Goal: Navigation & Orientation: Find specific page/section

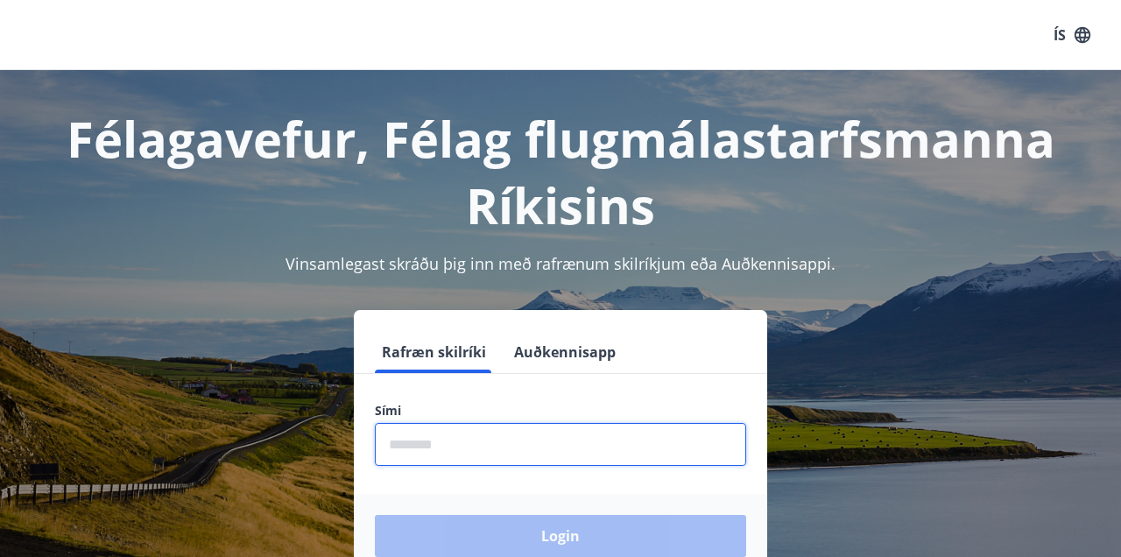
click at [424, 440] on input "phone" at bounding box center [560, 444] width 371 height 43
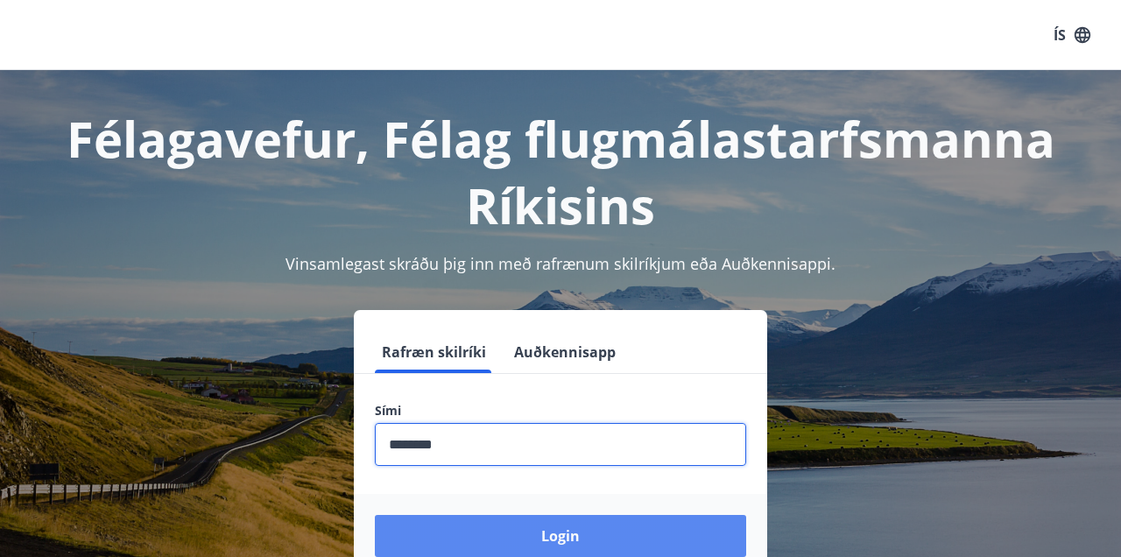
type input "********"
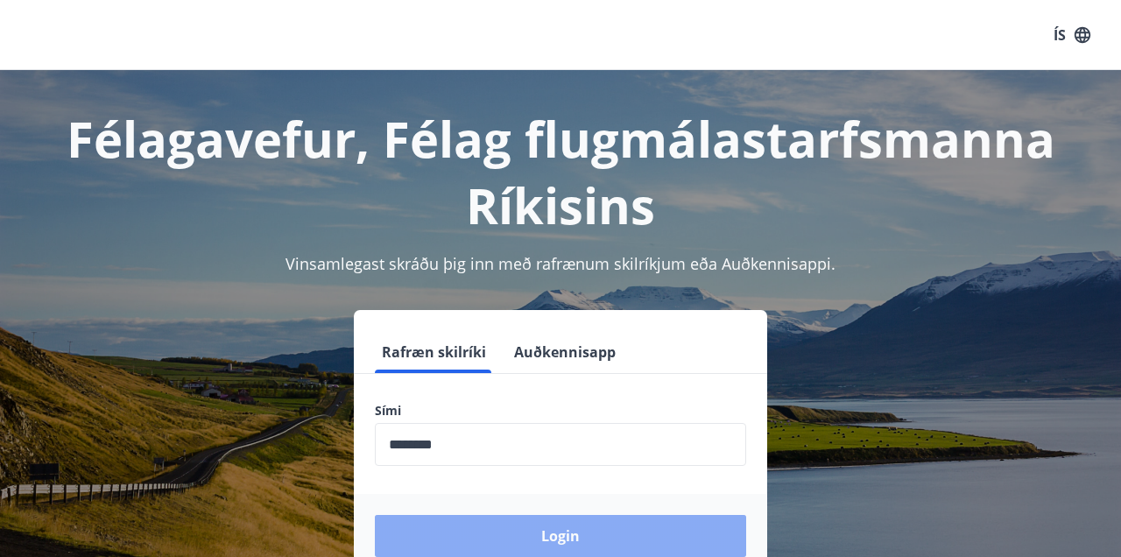
click at [592, 529] on button "Login" at bounding box center [560, 536] width 371 height 42
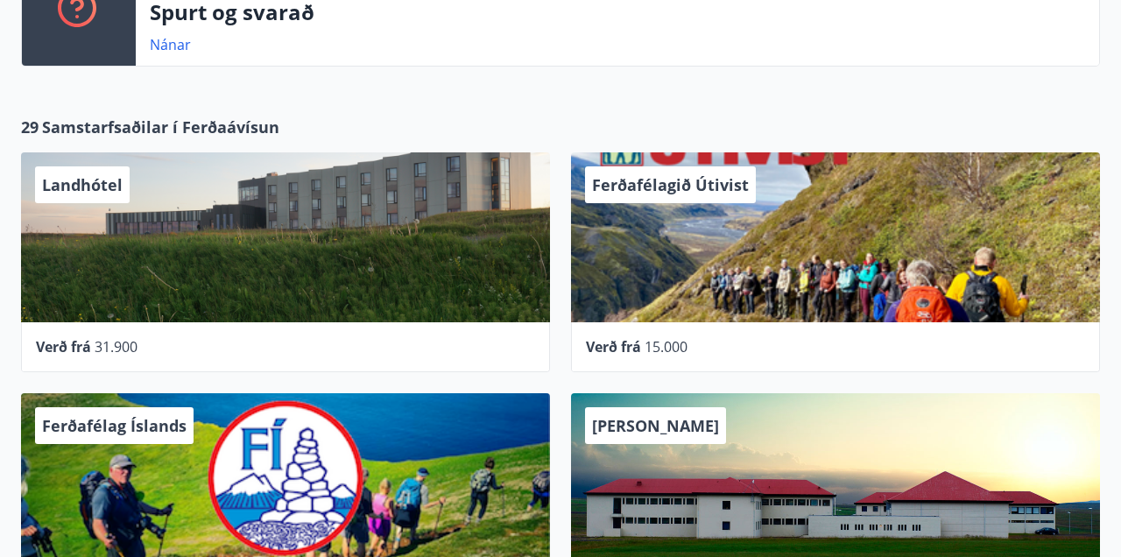
scroll to position [455, 0]
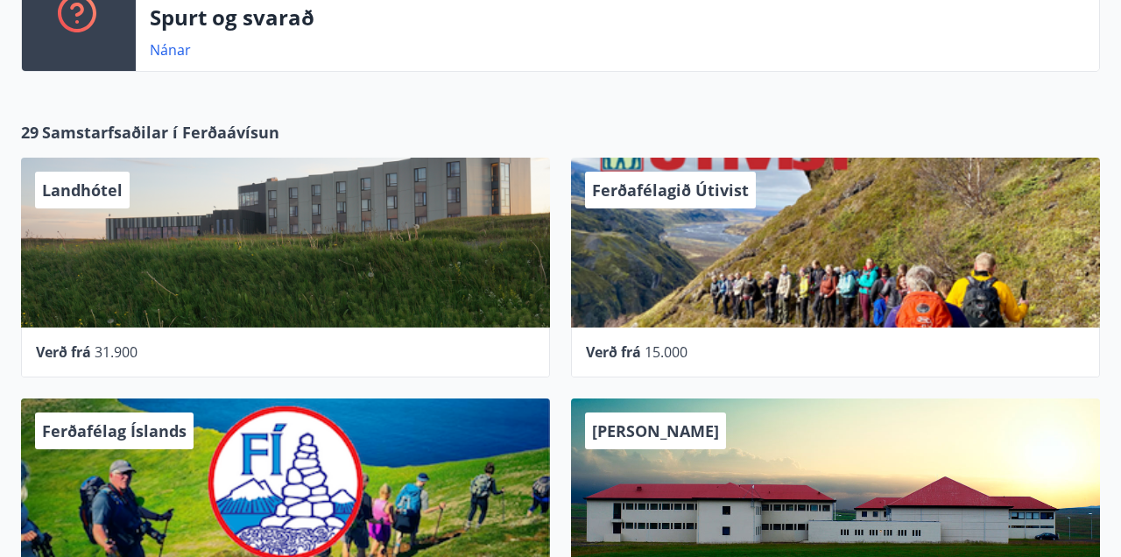
click at [248, 273] on div "Landhótel" at bounding box center [285, 243] width 529 height 170
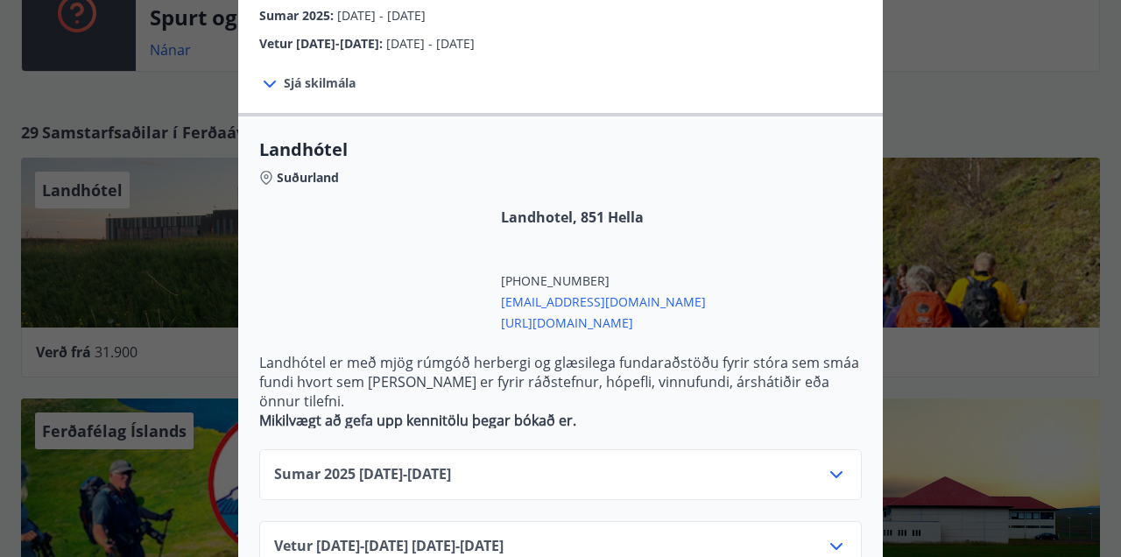
scroll to position [352, 0]
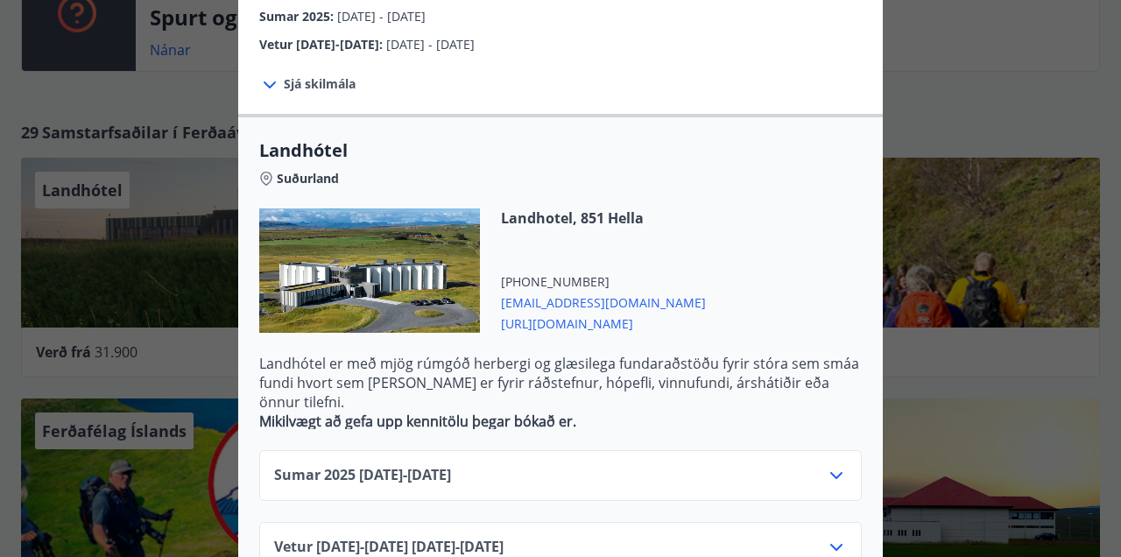
click at [836, 537] on icon at bounding box center [836, 547] width 21 height 21
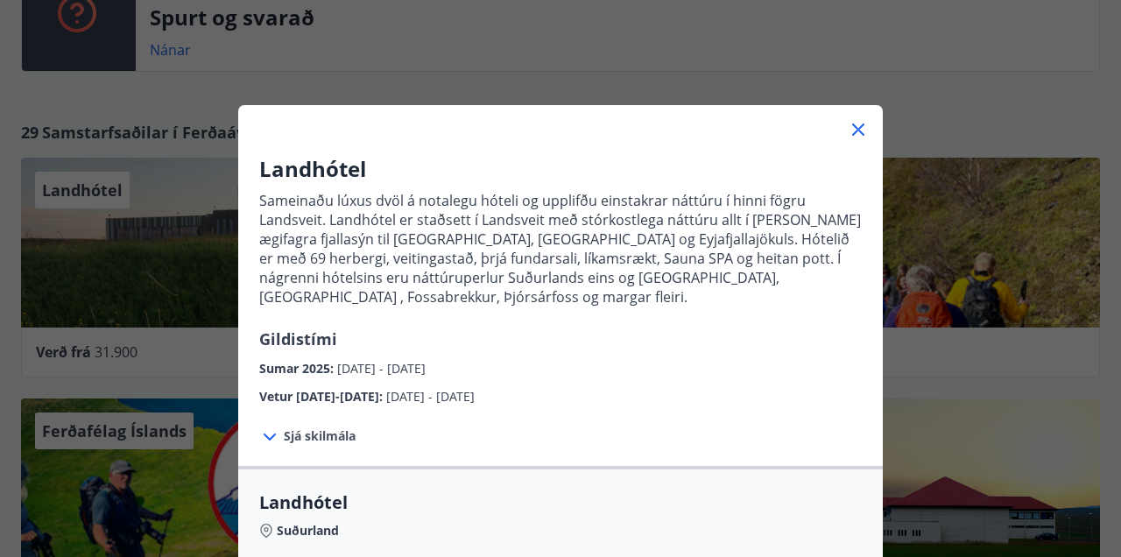
scroll to position [0, 0]
click at [861, 130] on icon at bounding box center [858, 129] width 21 height 21
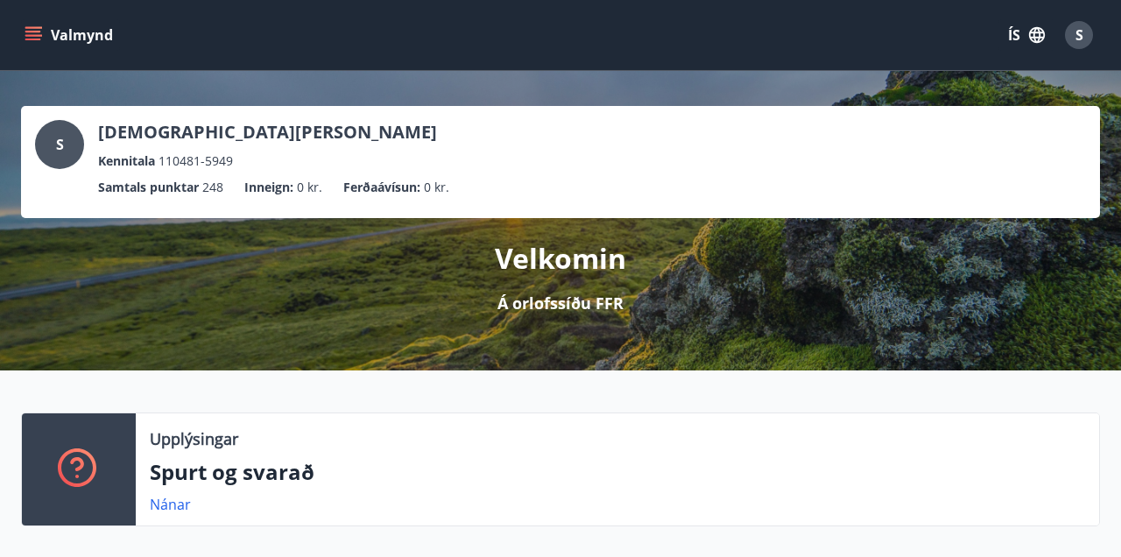
click at [26, 28] on icon "menu" at bounding box center [34, 28] width 19 height 2
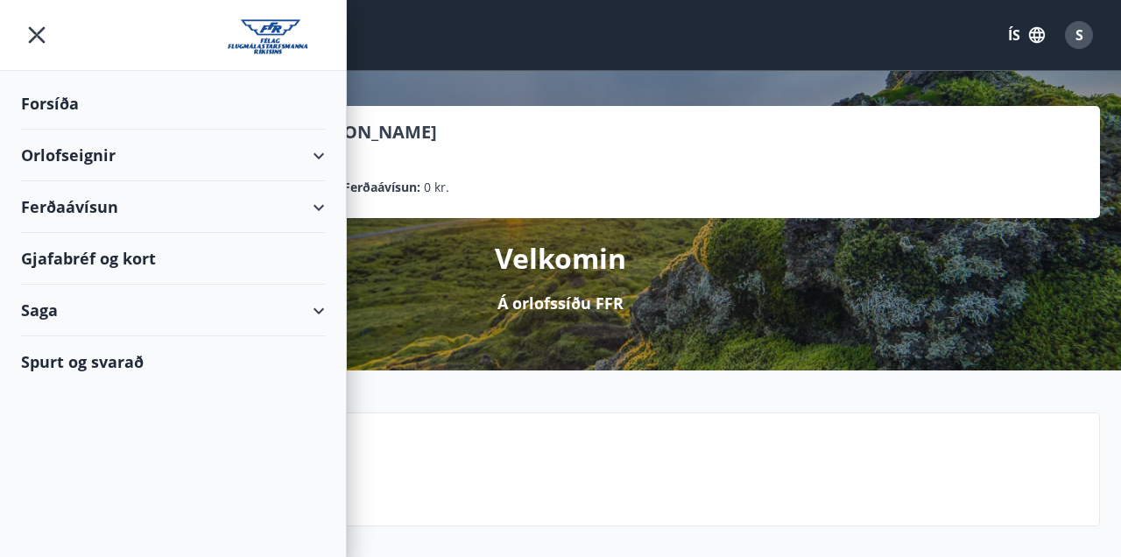
click at [126, 266] on div "Gjafabréf og kort" at bounding box center [173, 259] width 304 height 52
click at [1081, 39] on span "S" at bounding box center [1079, 34] width 8 height 19
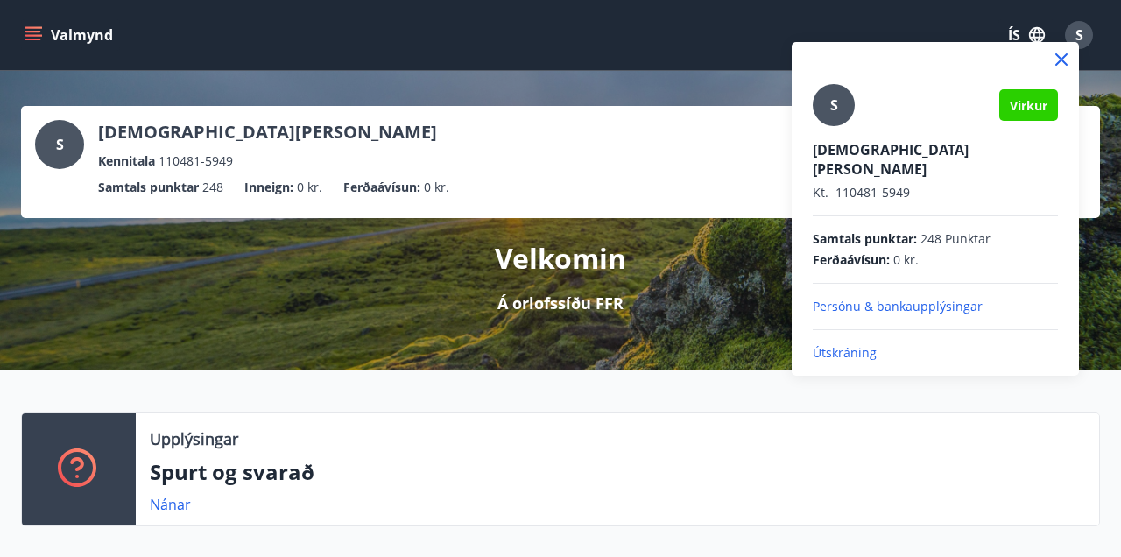
click at [856, 344] on p "Útskráning" at bounding box center [935, 353] width 245 height 18
